Goal: Task Accomplishment & Management: Use online tool/utility

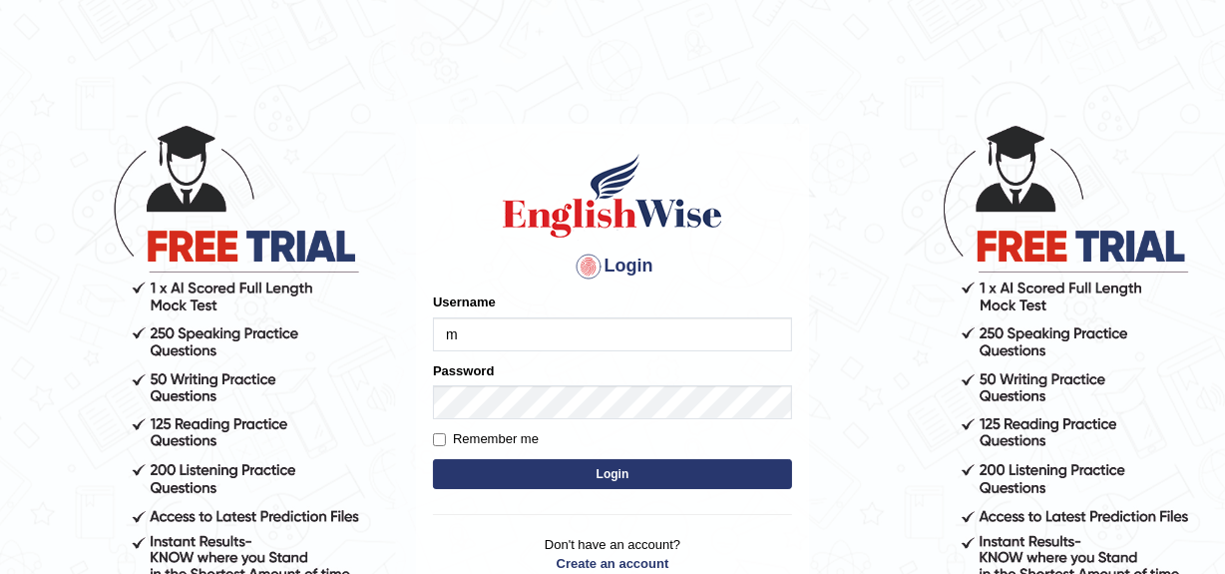
type input "Mandeep_mahal"
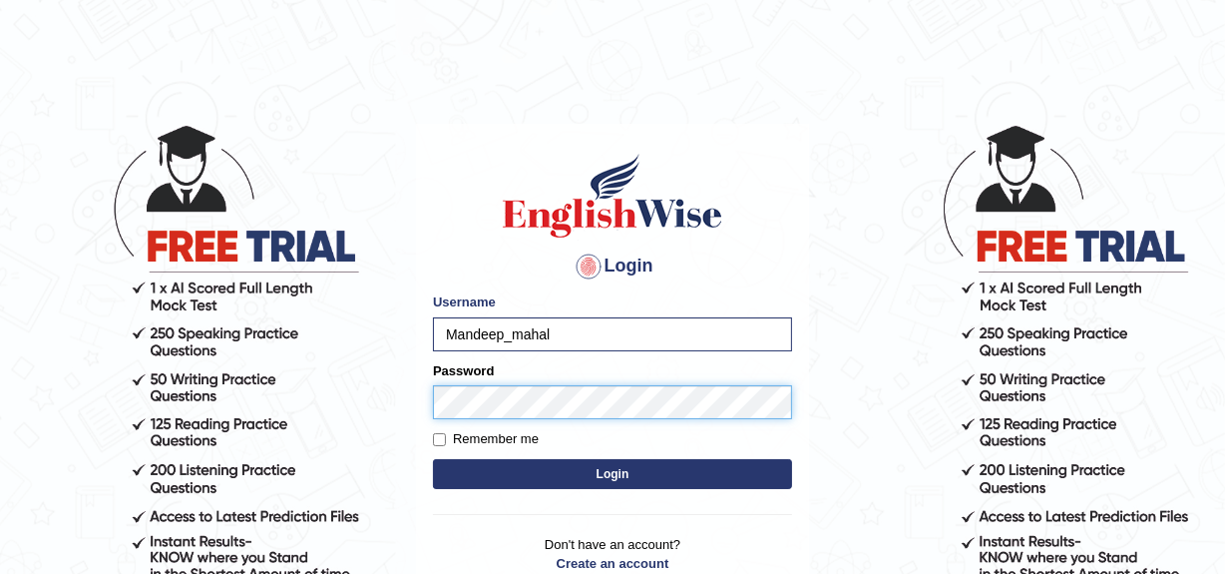
click at [433, 459] on button "Login" at bounding box center [612, 474] width 359 height 30
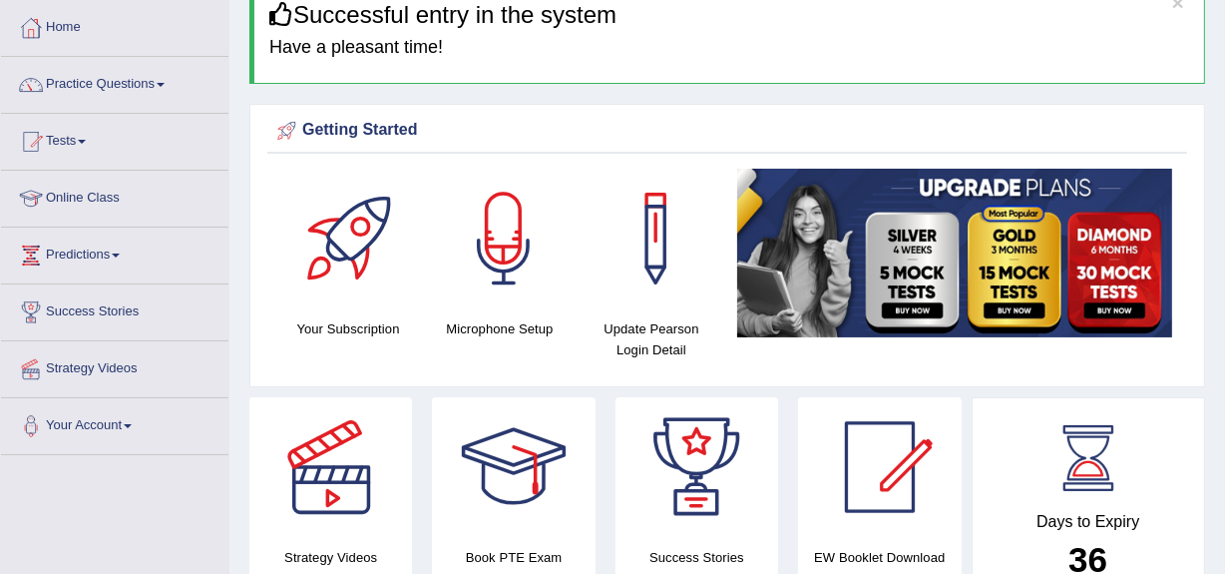
scroll to position [83, 0]
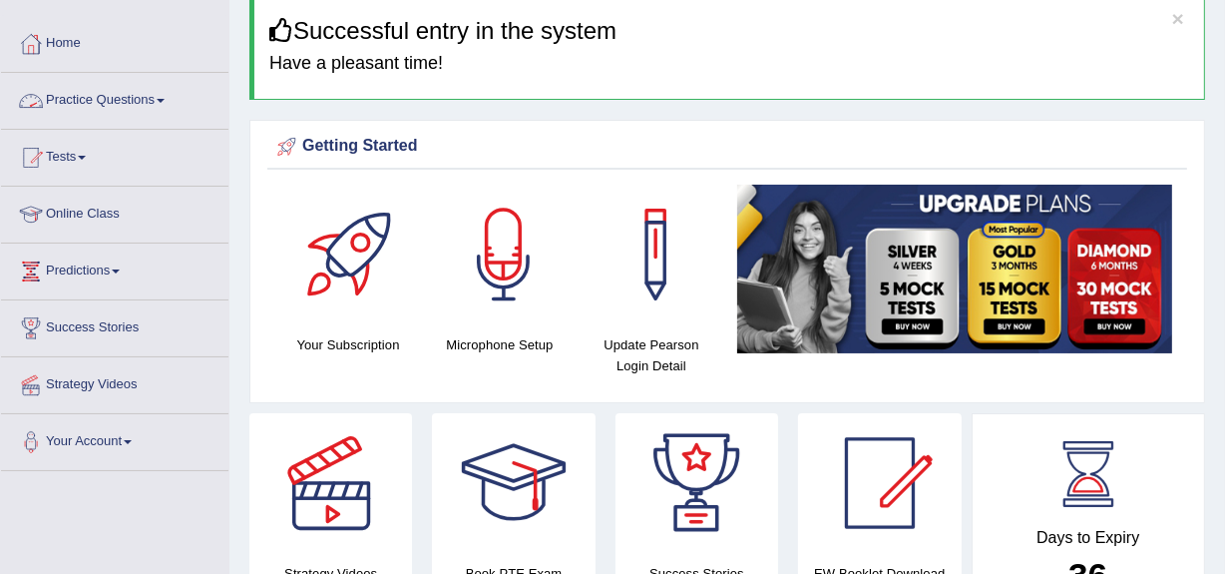
click at [108, 97] on link "Practice Questions" at bounding box center [114, 98] width 227 height 50
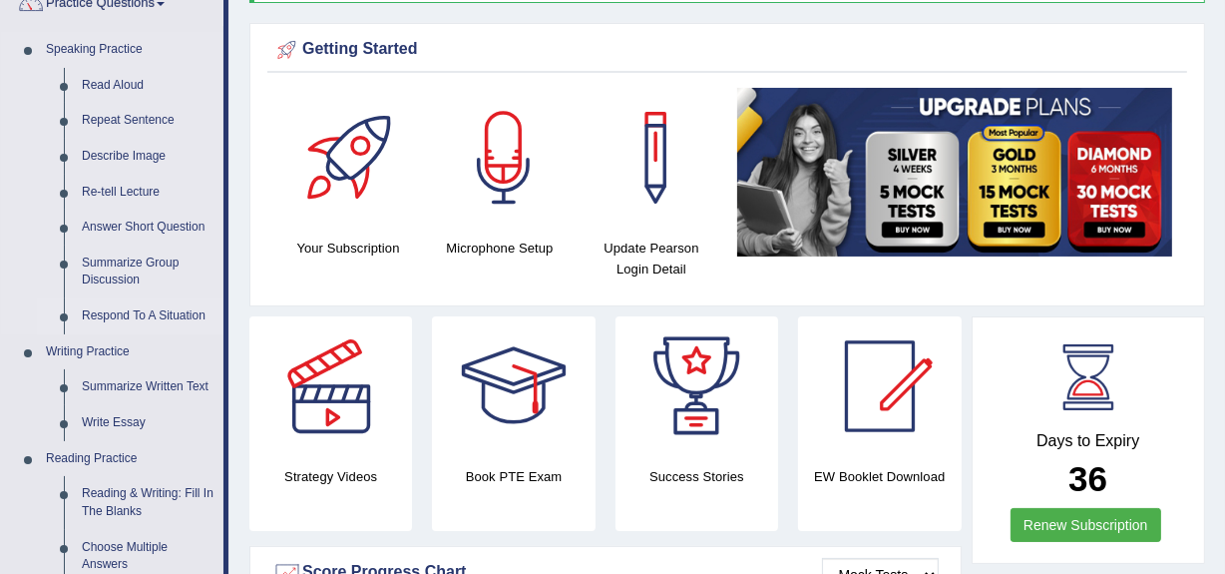
scroll to position [181, 0]
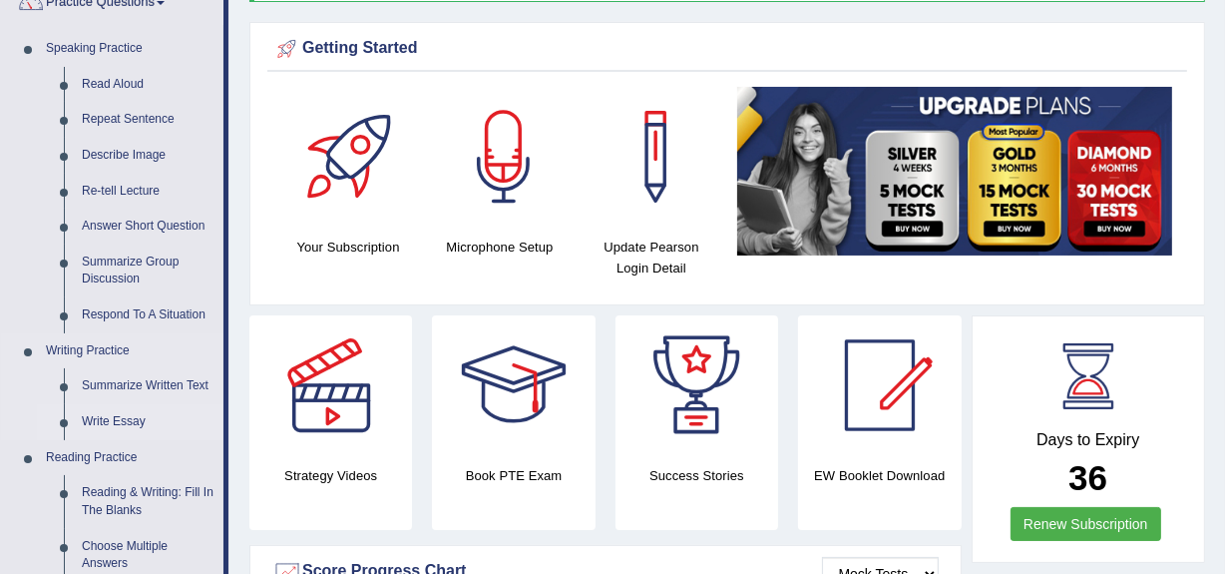
click at [104, 422] on link "Write Essay" at bounding box center [148, 422] width 151 height 36
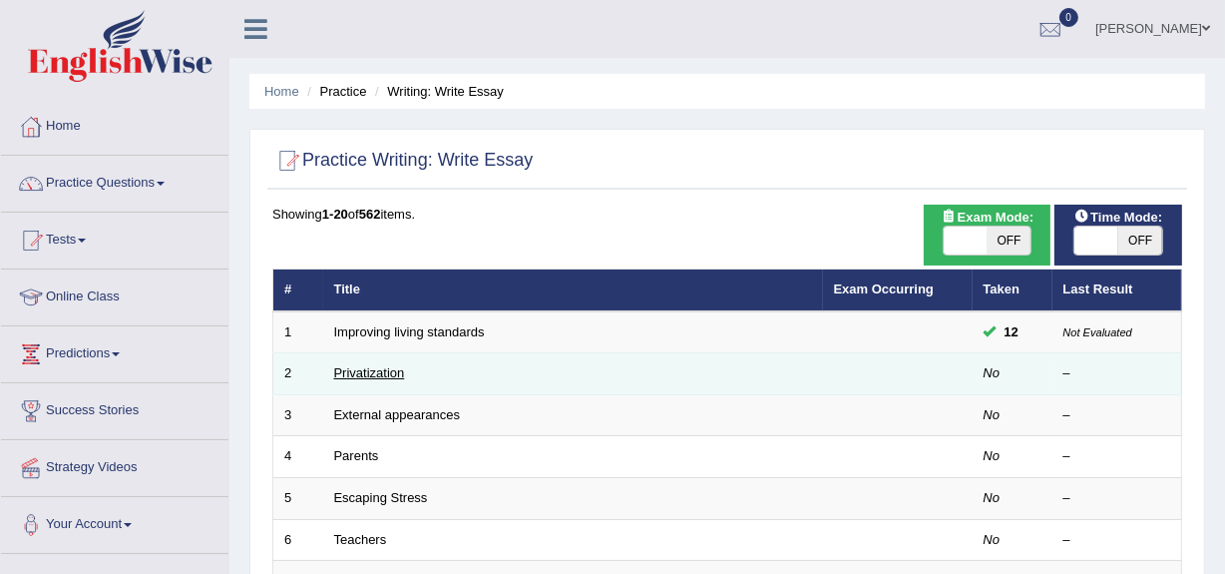
click at [379, 374] on link "Privatization" at bounding box center [369, 372] width 71 height 15
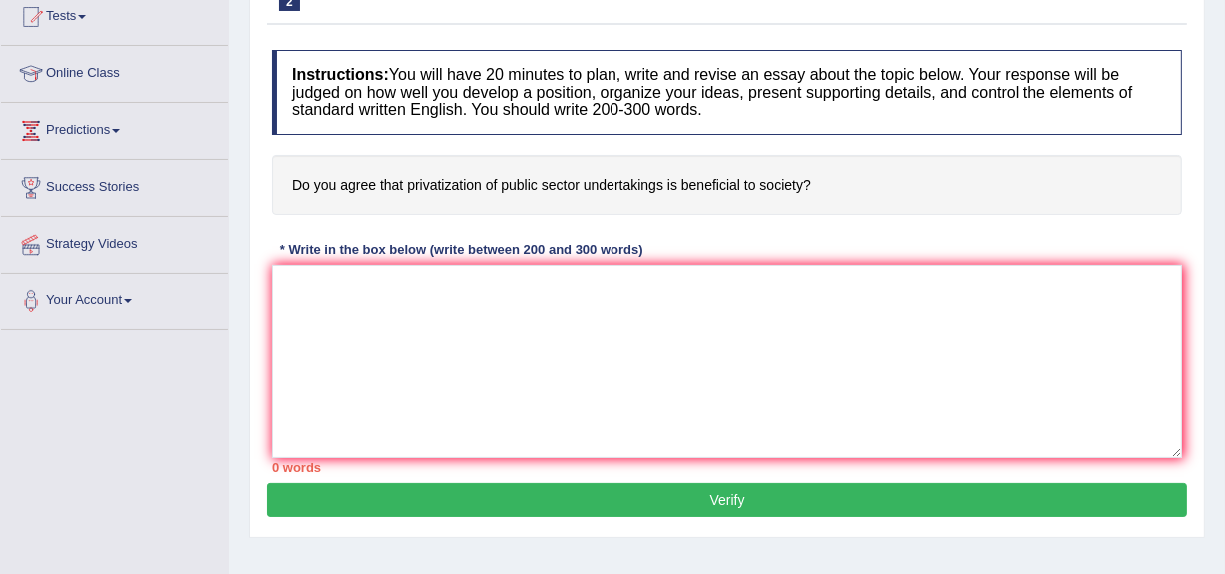
scroll to position [224, 0]
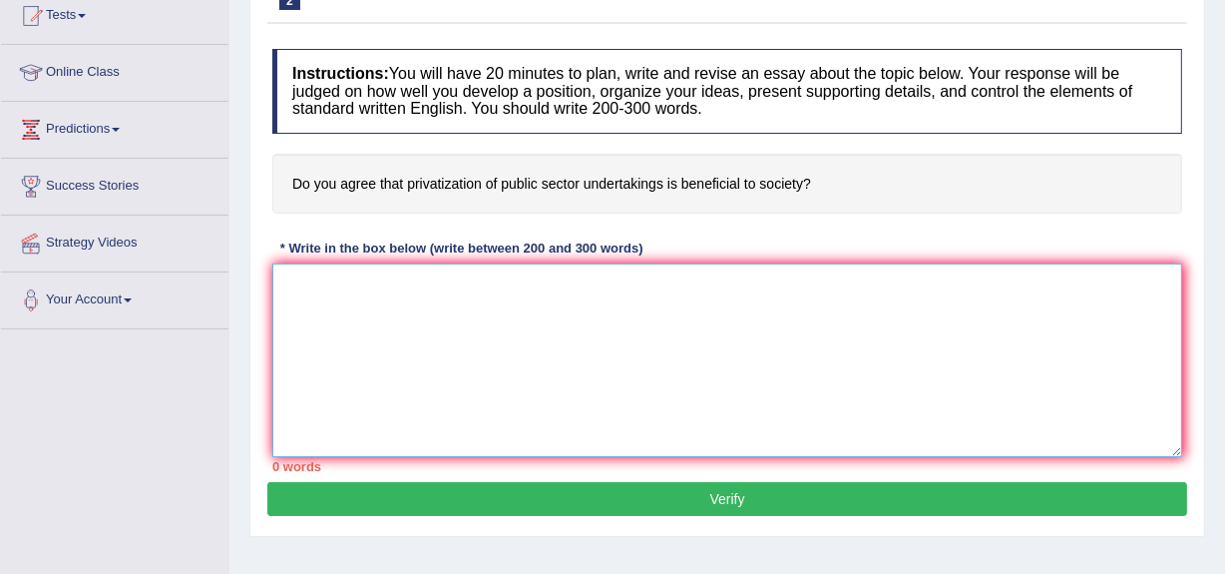
click at [343, 308] on textarea at bounding box center [727, 360] width 910 height 194
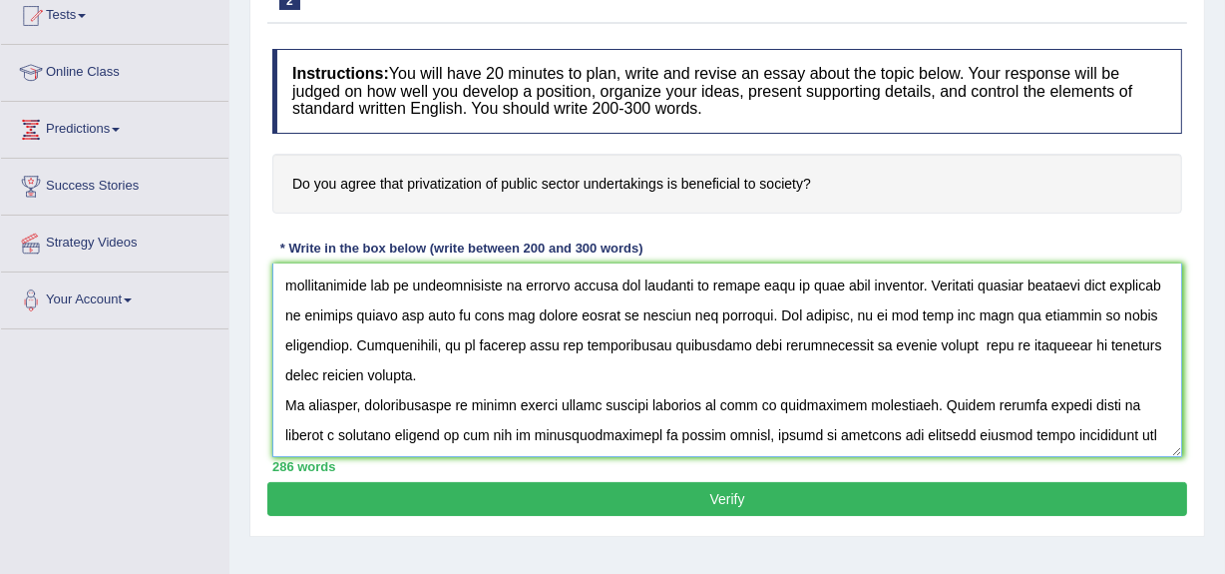
scroll to position [285, 0]
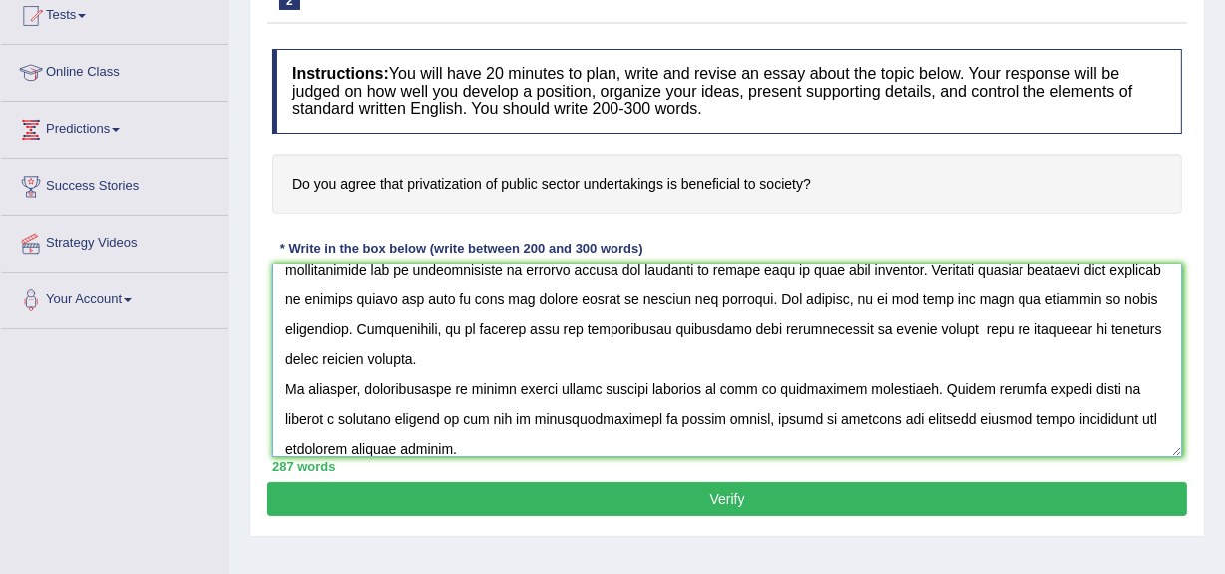
type textarea "The increasing influence of privatization of public sector on our life has igni…"
click at [539, 503] on button "Verify" at bounding box center [727, 499] width 920 height 34
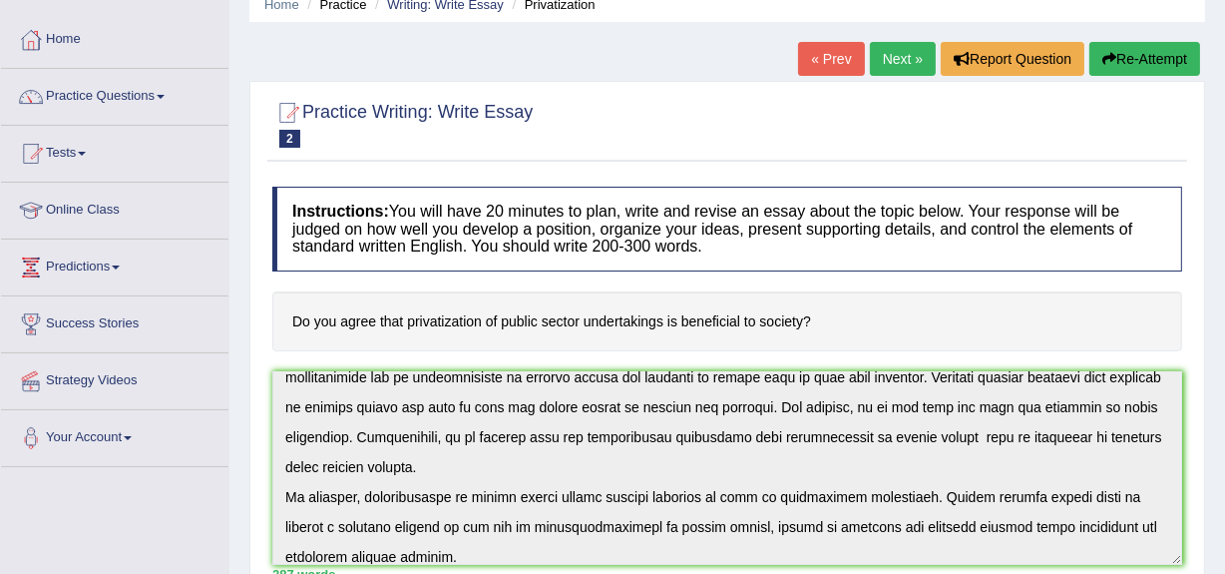
scroll to position [0, 0]
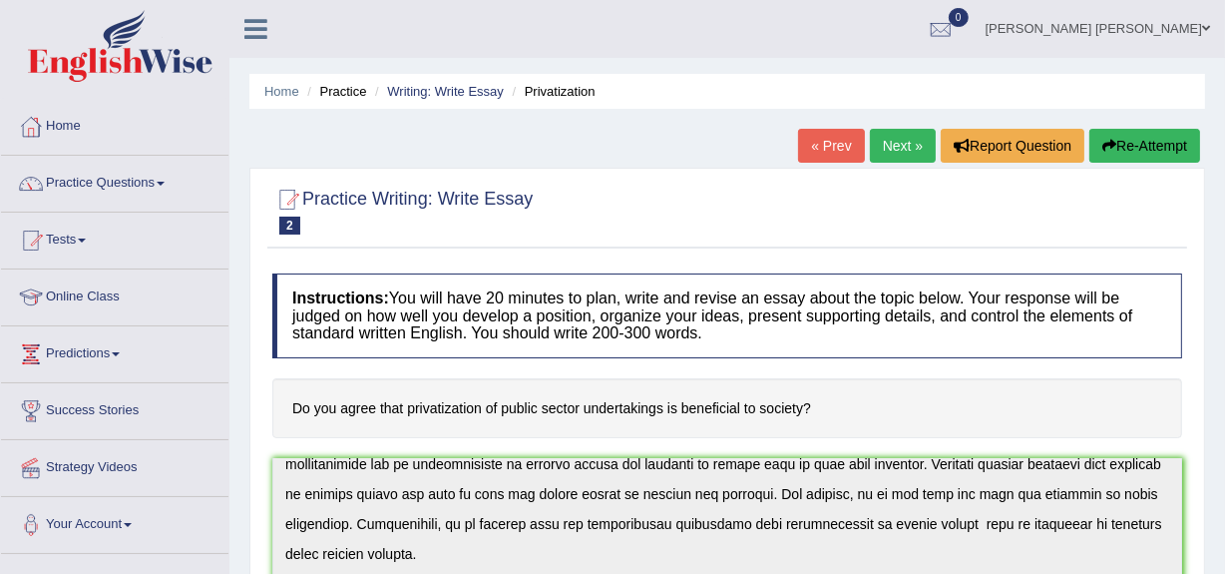
click at [1117, 23] on link "[PERSON_NAME] [PERSON_NAME]" at bounding box center [1098, 26] width 254 height 52
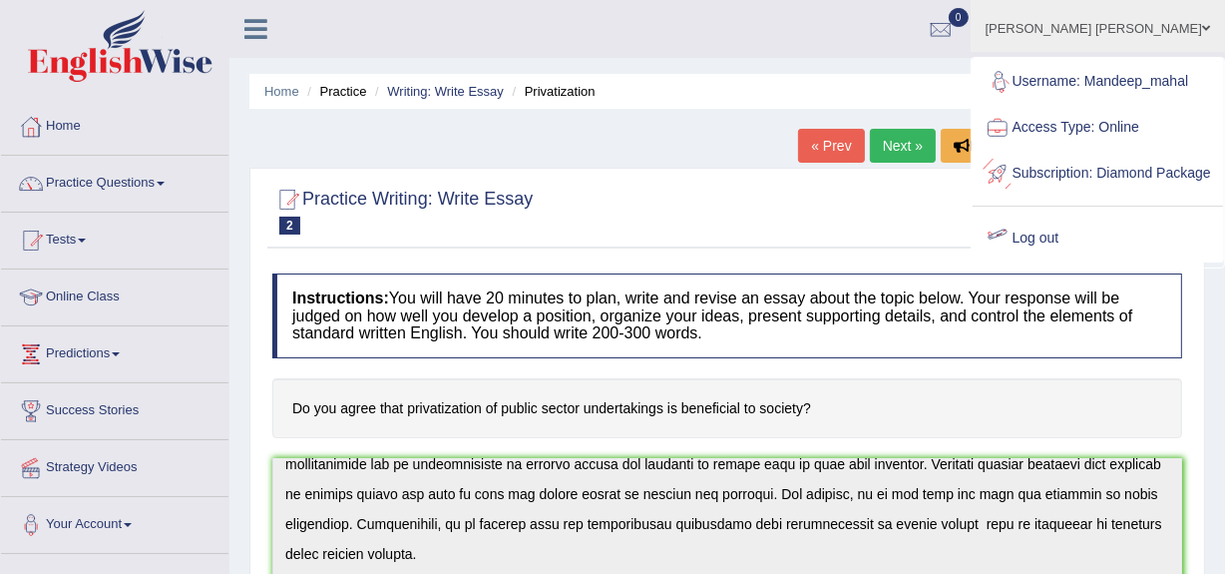
click at [1082, 261] on link "Log out" at bounding box center [1098, 238] width 250 height 46
